Goal: Transaction & Acquisition: Book appointment/travel/reservation

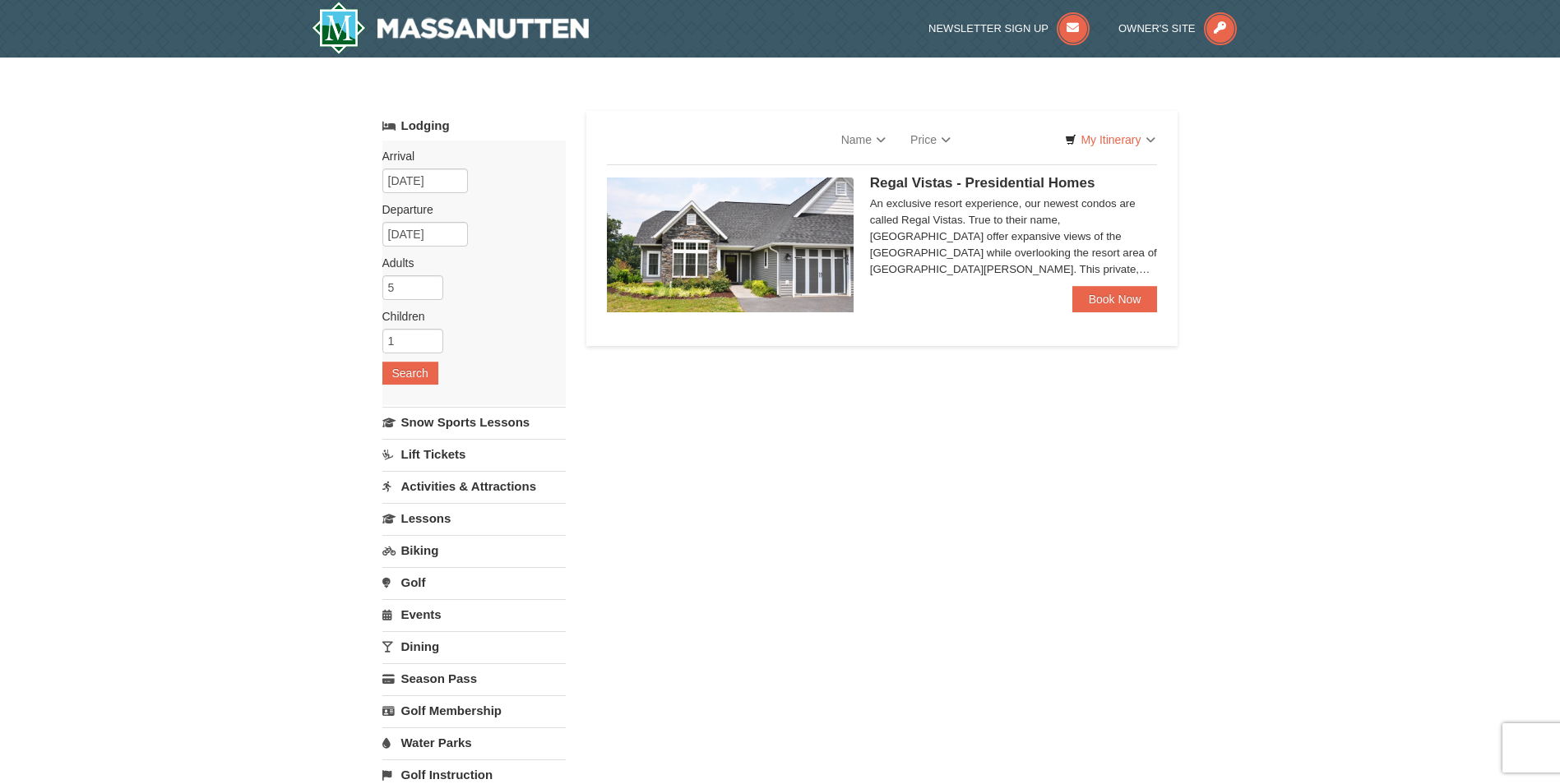
select select "9"
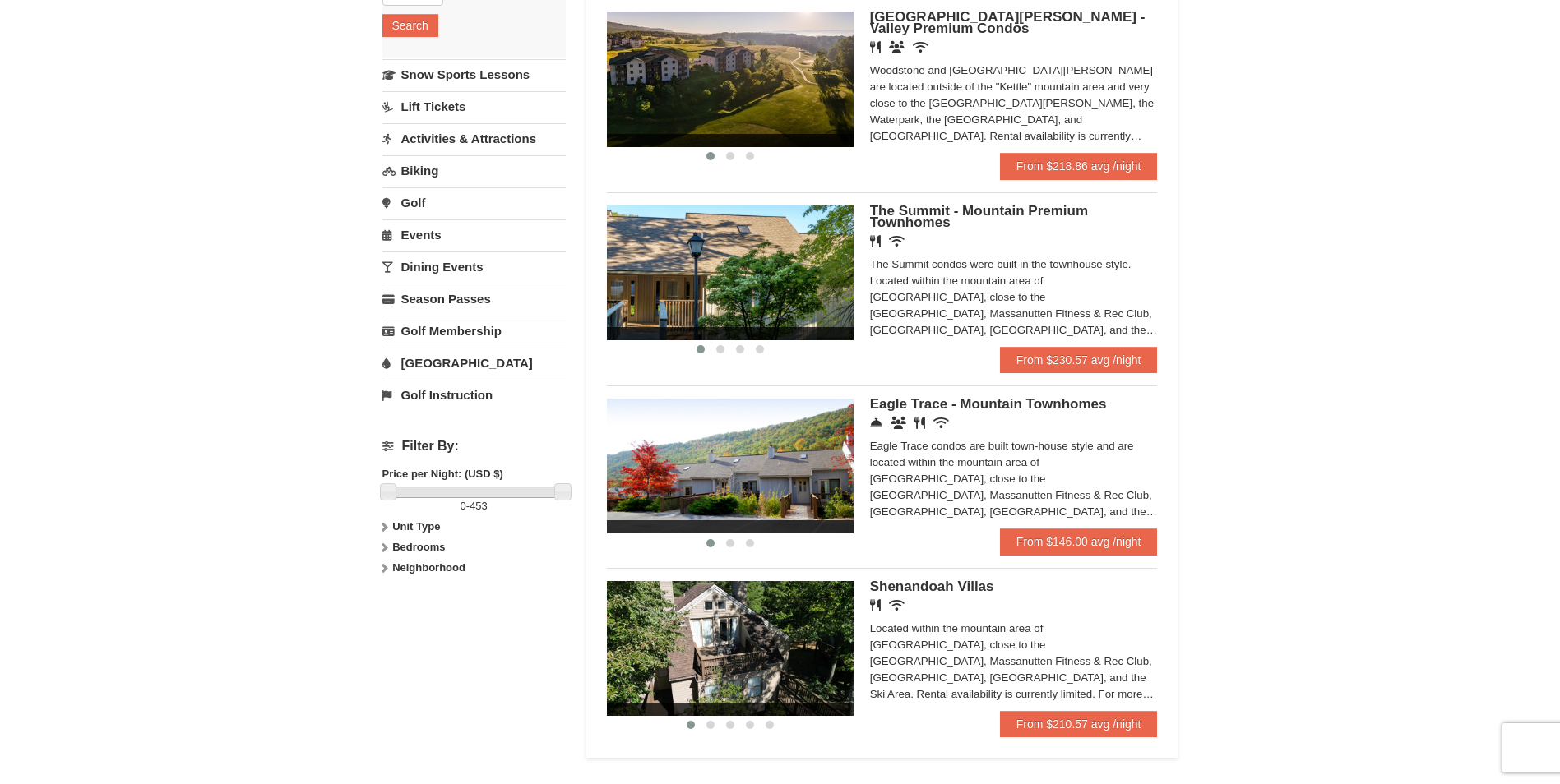
scroll to position [343, 0]
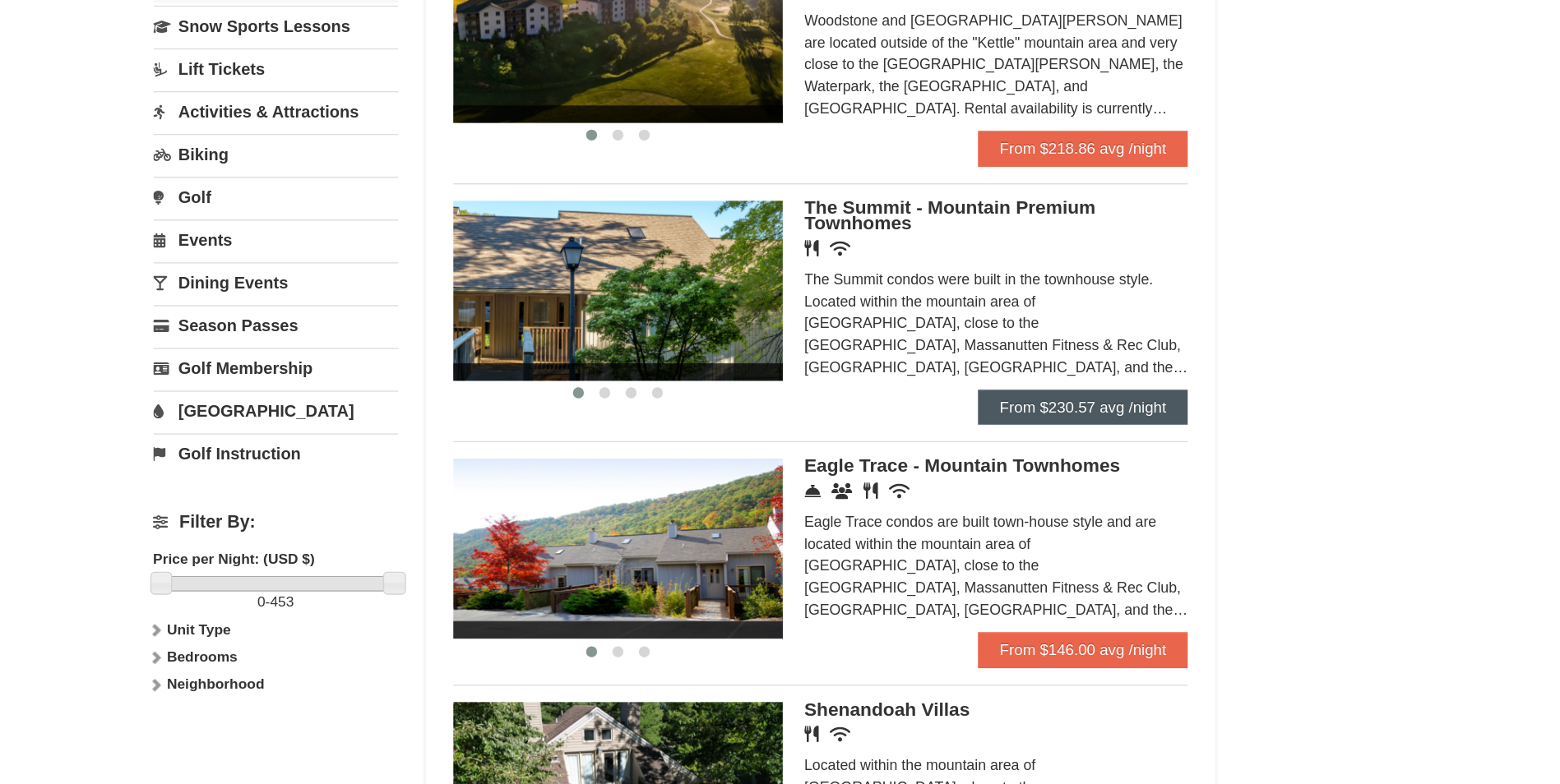
click at [1097, 363] on link "From $230.57 avg /night" at bounding box center [1079, 365] width 158 height 26
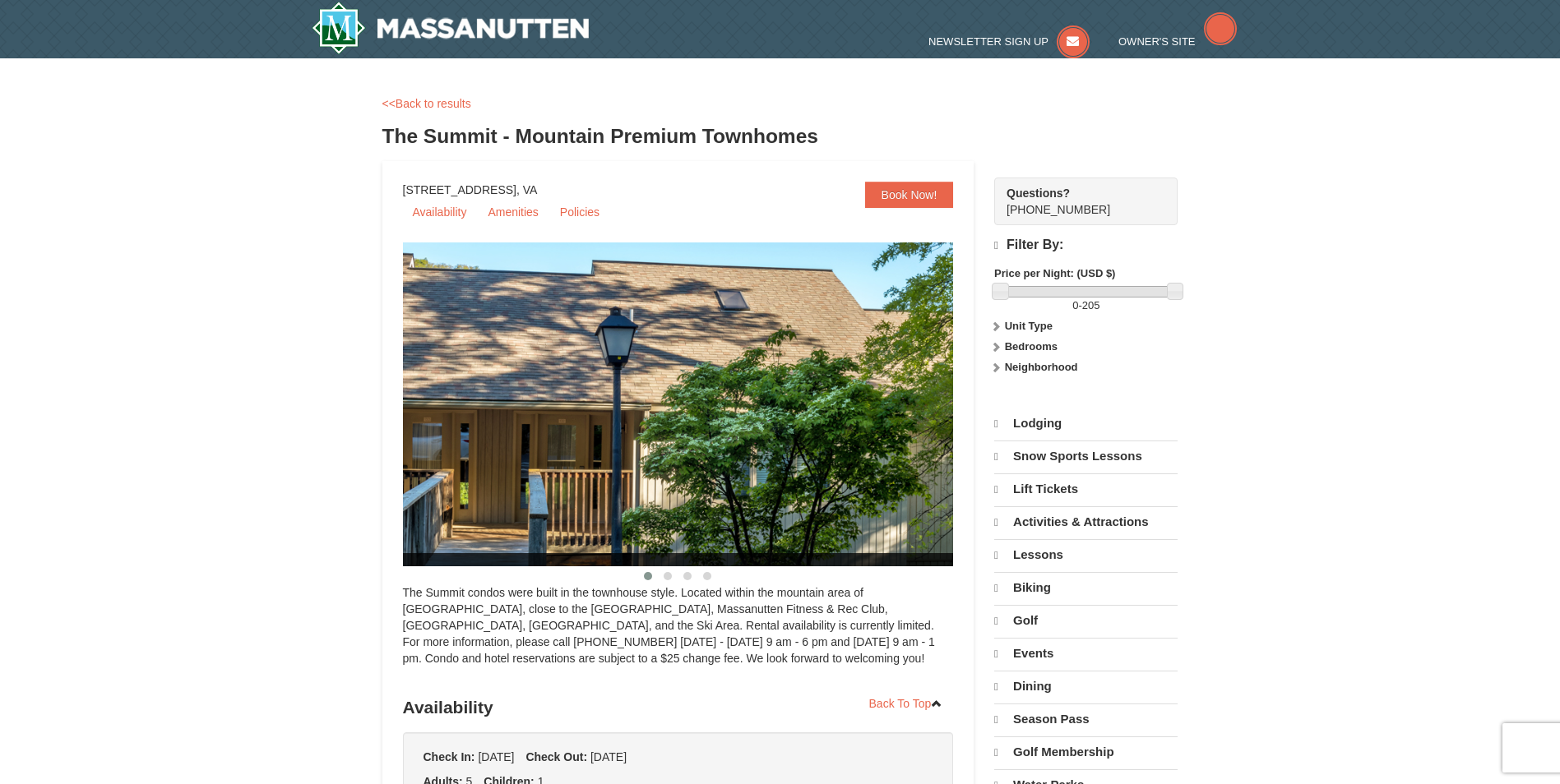
select select "9"
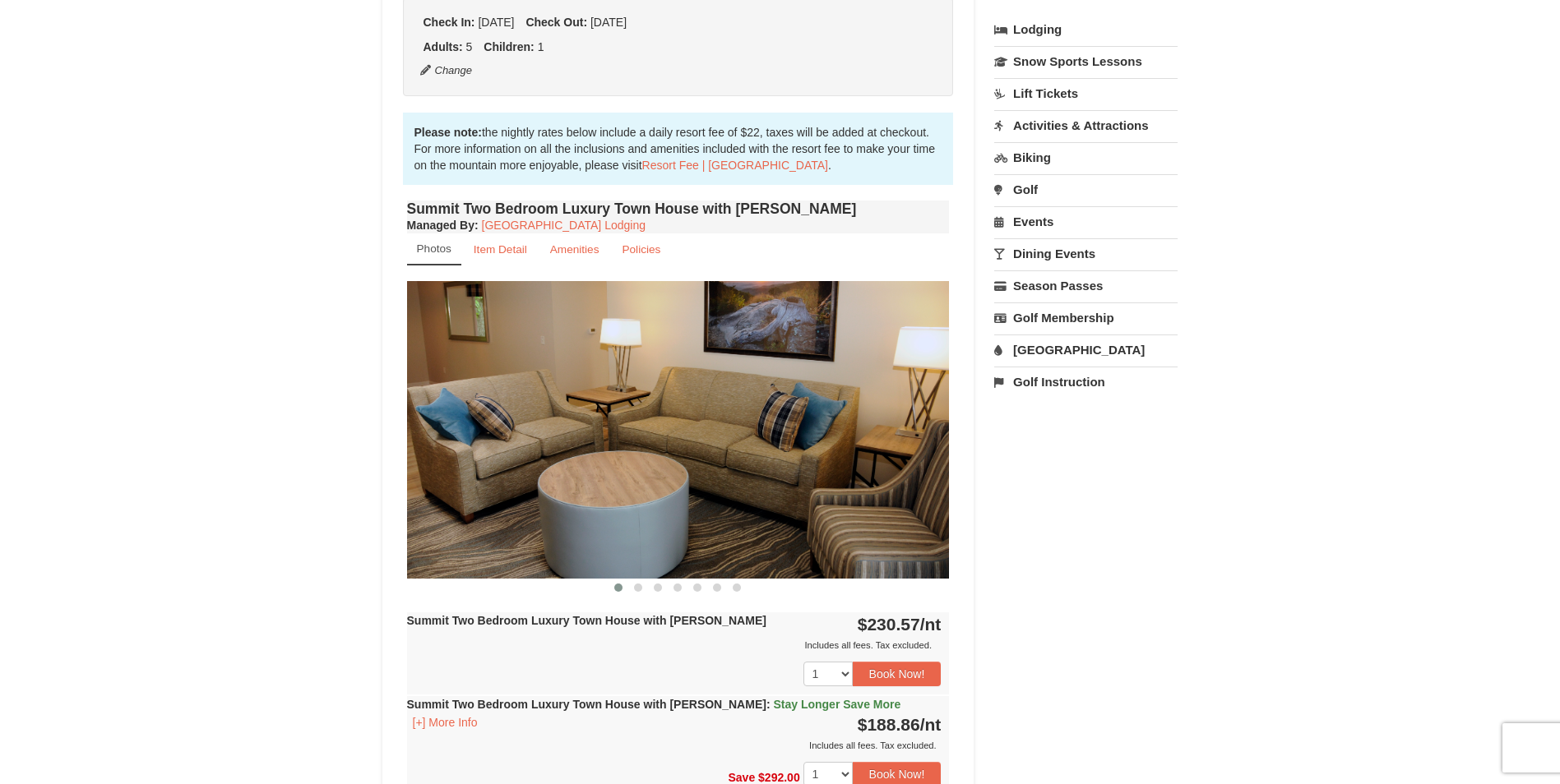
scroll to position [397, 0]
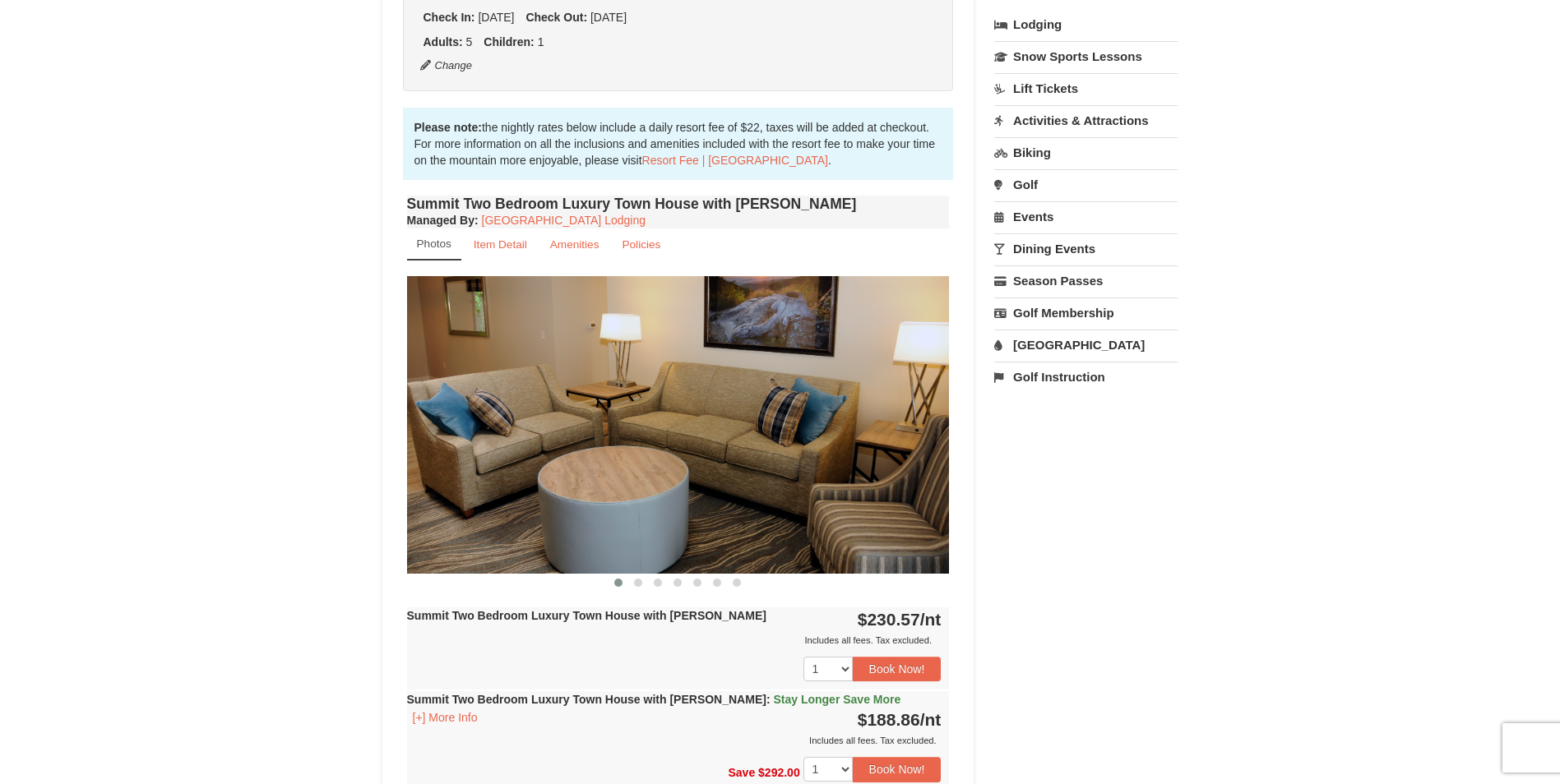
click at [912, 683] on div "1 2 3 4 5 6 7 8 9 10 11 12 13 14 15 16 17 18 19 20 21 22 23 24" at bounding box center [678, 668] width 543 height 41
click at [911, 672] on button "Book Now!" at bounding box center [897, 669] width 89 height 25
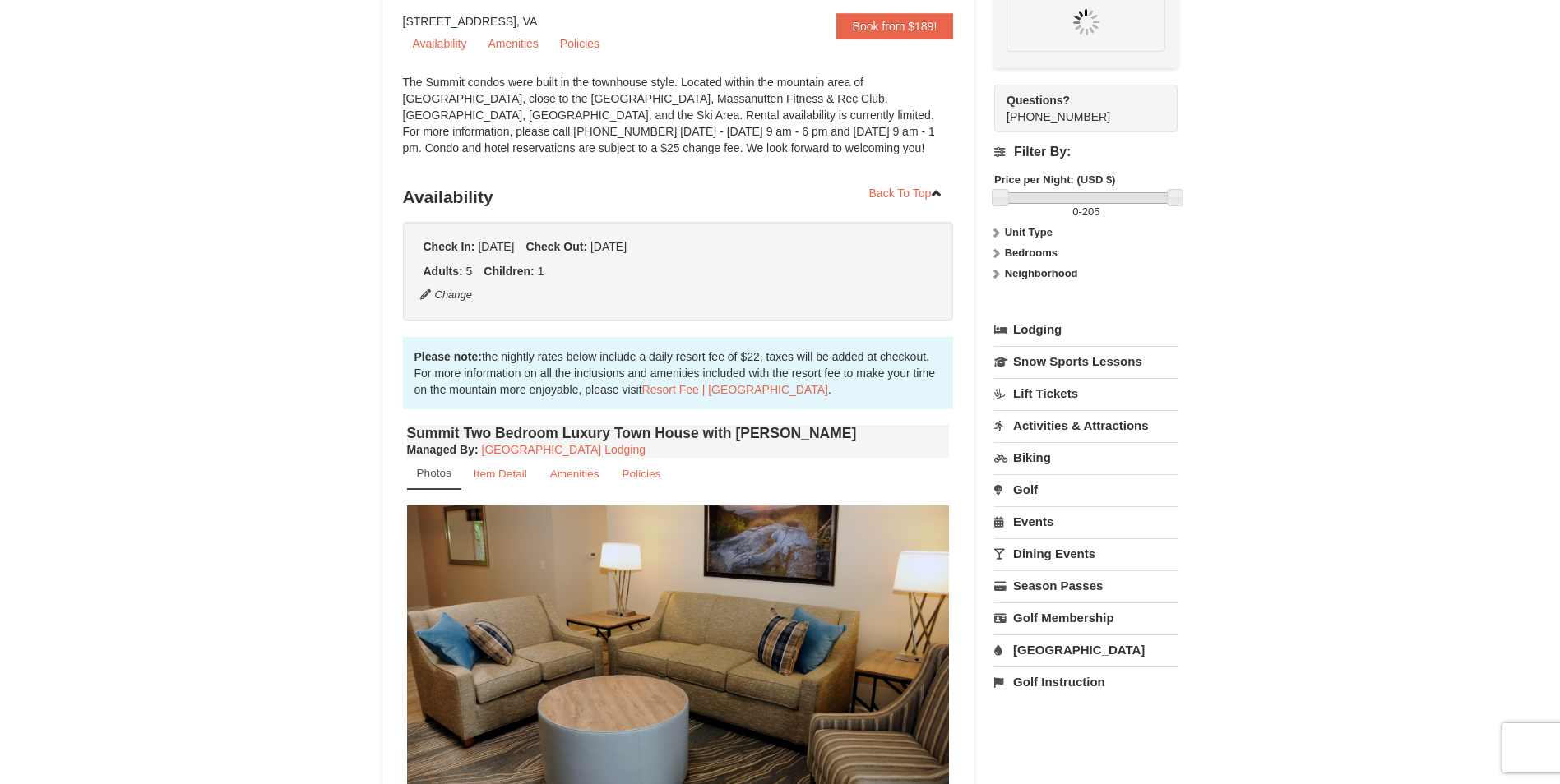
scroll to position [161, 0]
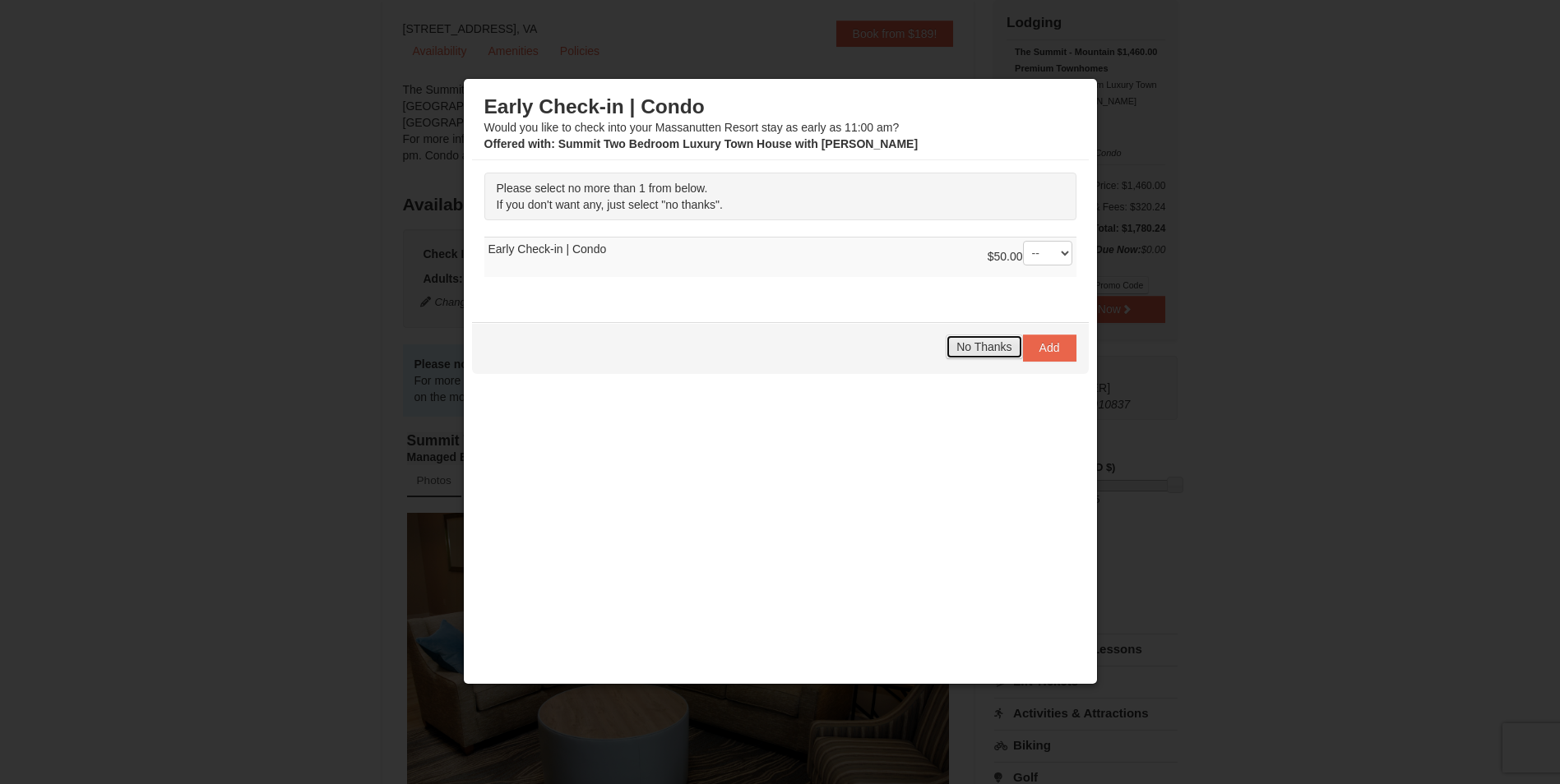
click at [955, 352] on button "No Thanks" at bounding box center [984, 347] width 77 height 25
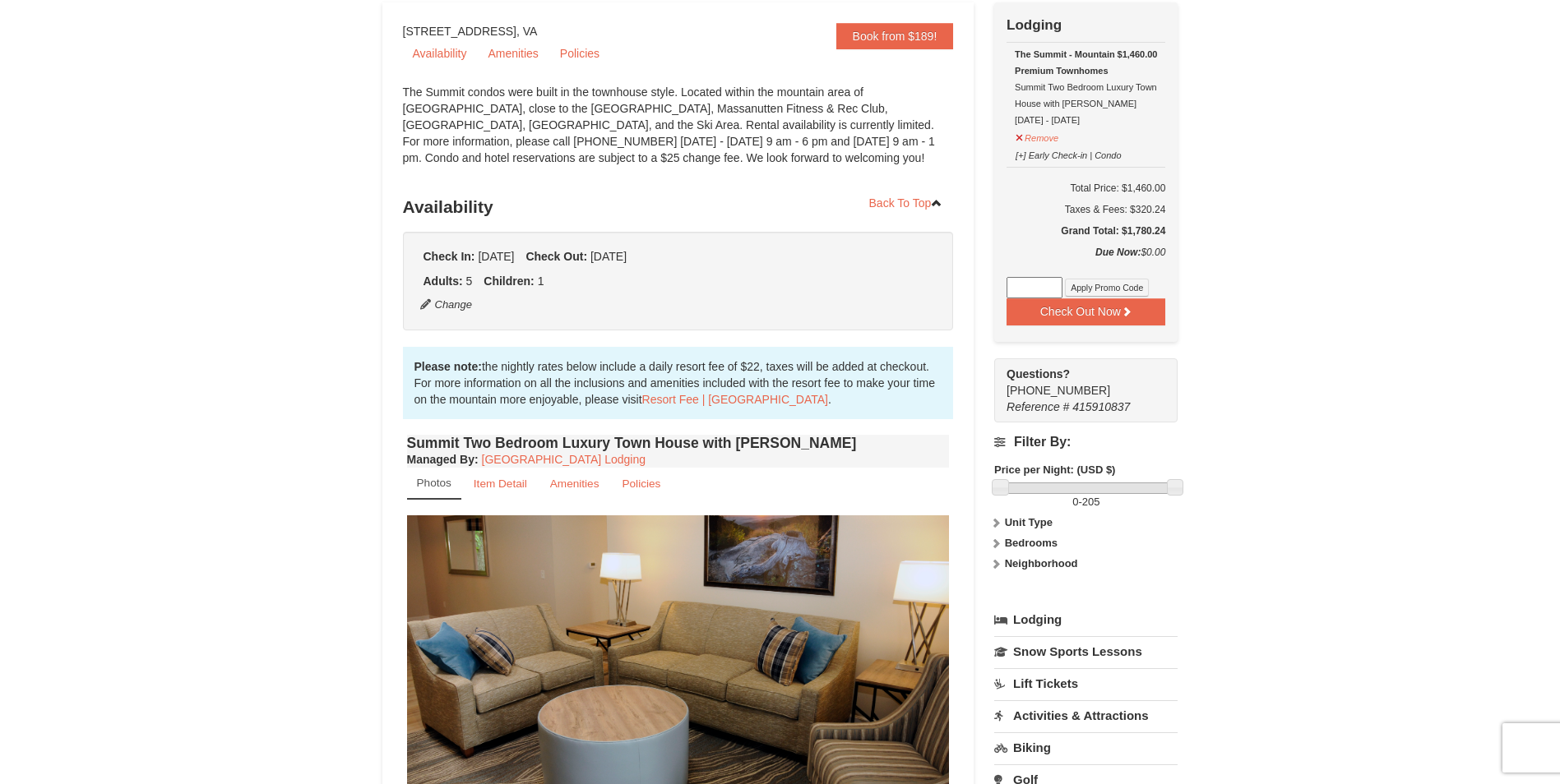
scroll to position [143, 0]
